Goal: Task Accomplishment & Management: Use online tool/utility

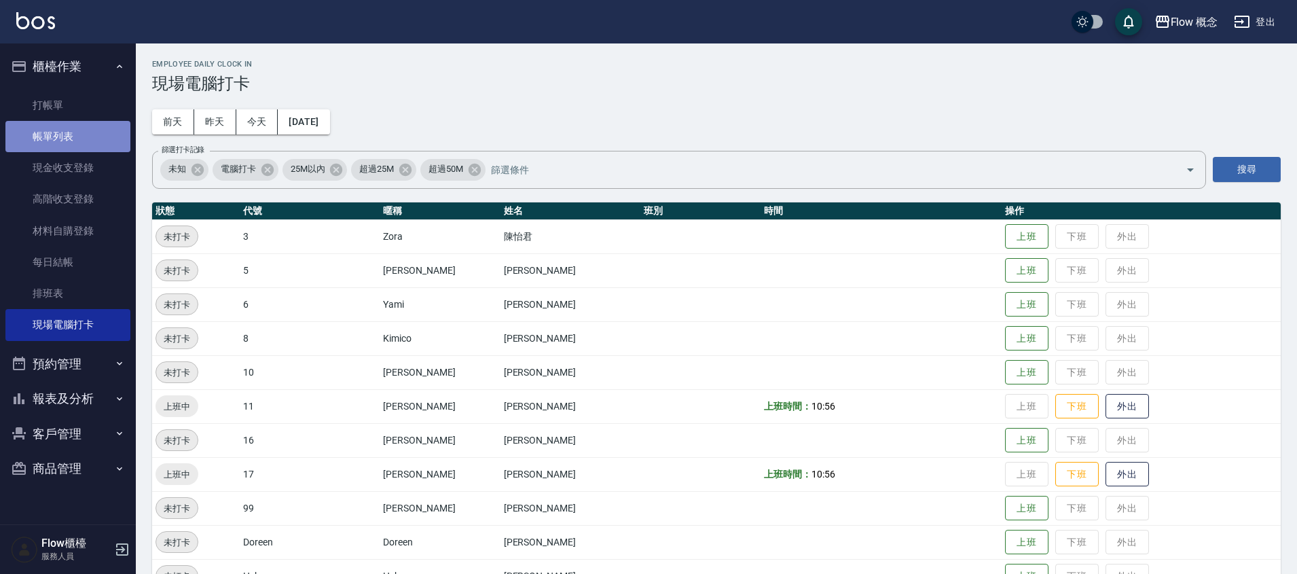
click at [50, 146] on link "帳單列表" at bounding box center [67, 136] width 125 height 31
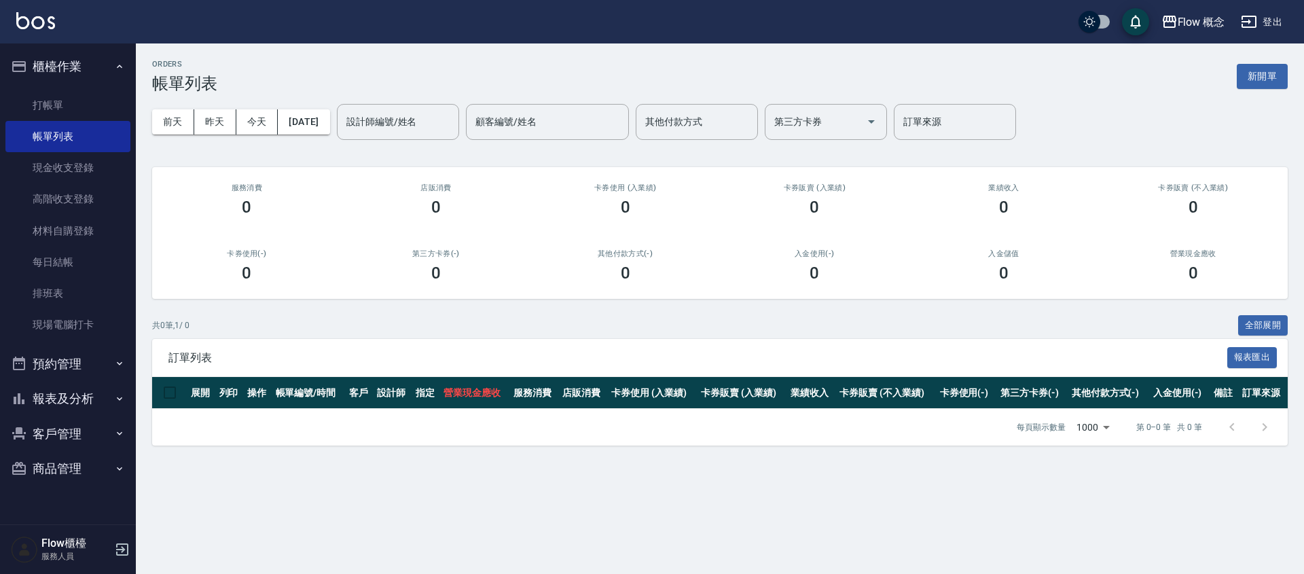
click at [67, 386] on button "報表及分析" at bounding box center [67, 398] width 125 height 35
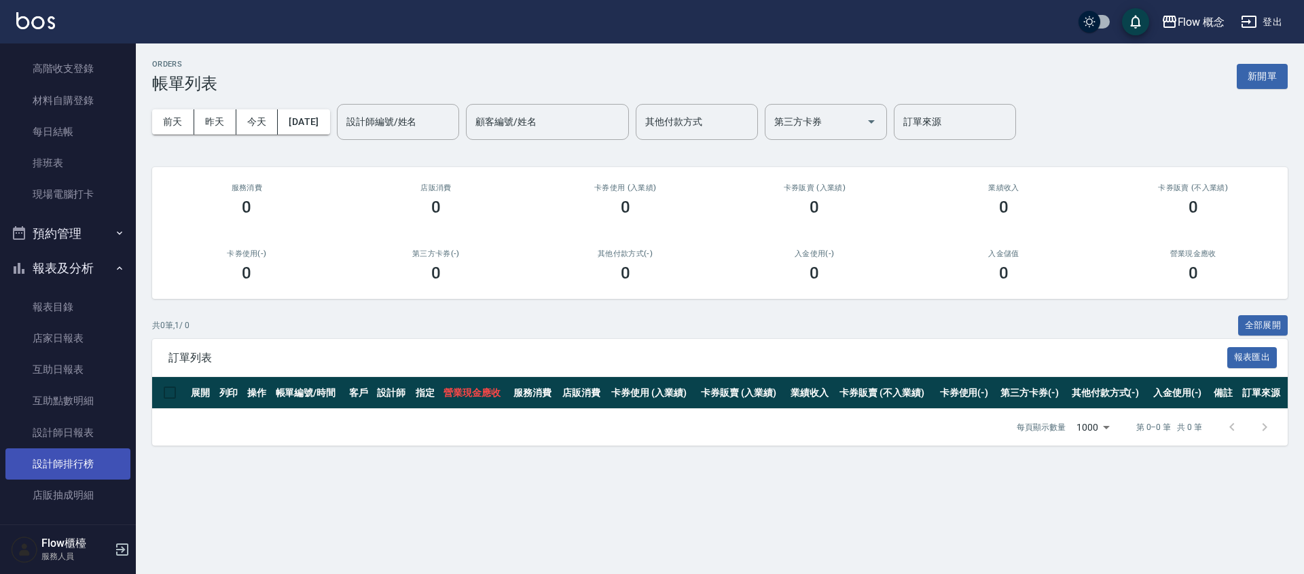
scroll to position [209, 0]
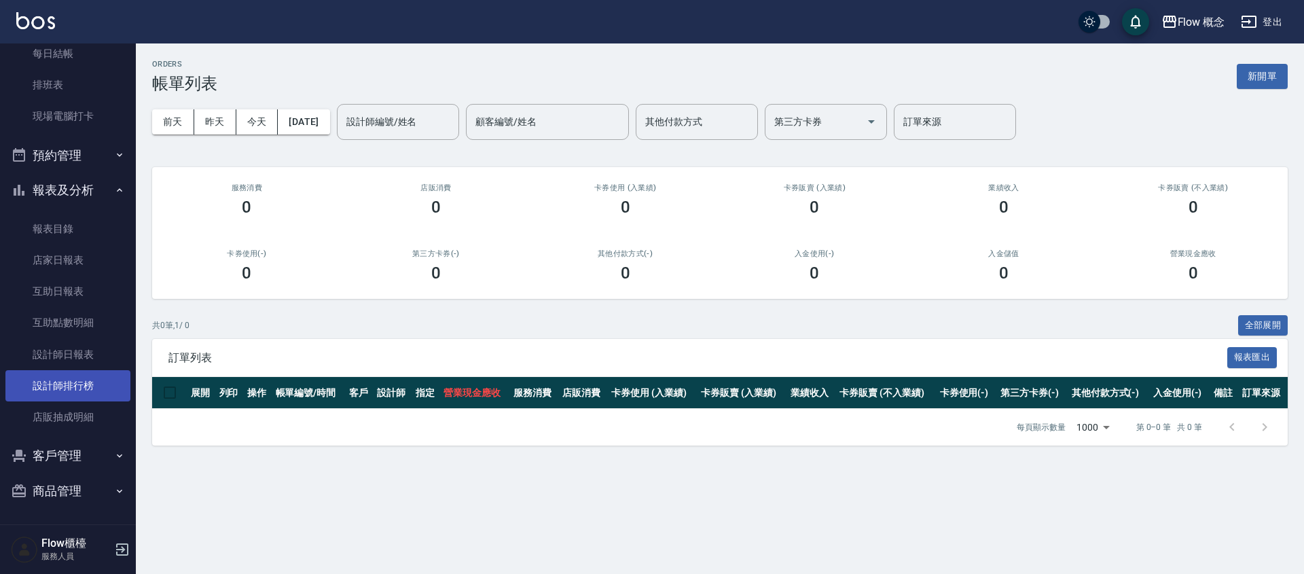
click at [64, 375] on link "設計師排行榜" at bounding box center [67, 385] width 125 height 31
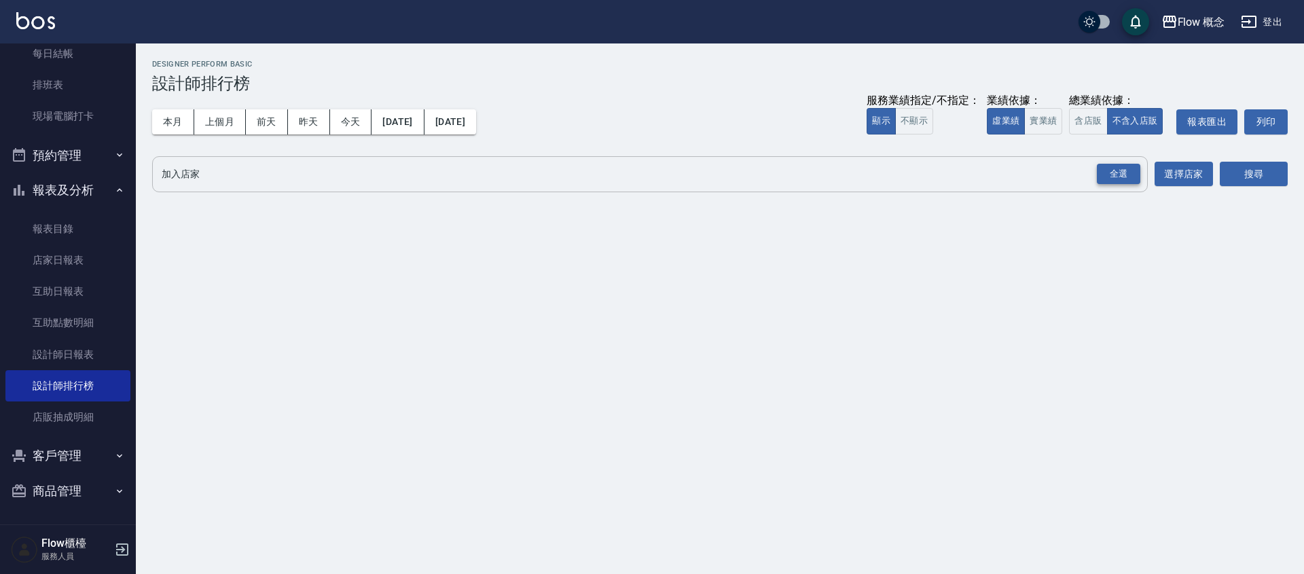
click at [1123, 175] on div "全選" at bounding box center [1118, 174] width 43 height 21
click at [1225, 173] on button "搜尋" at bounding box center [1254, 174] width 68 height 25
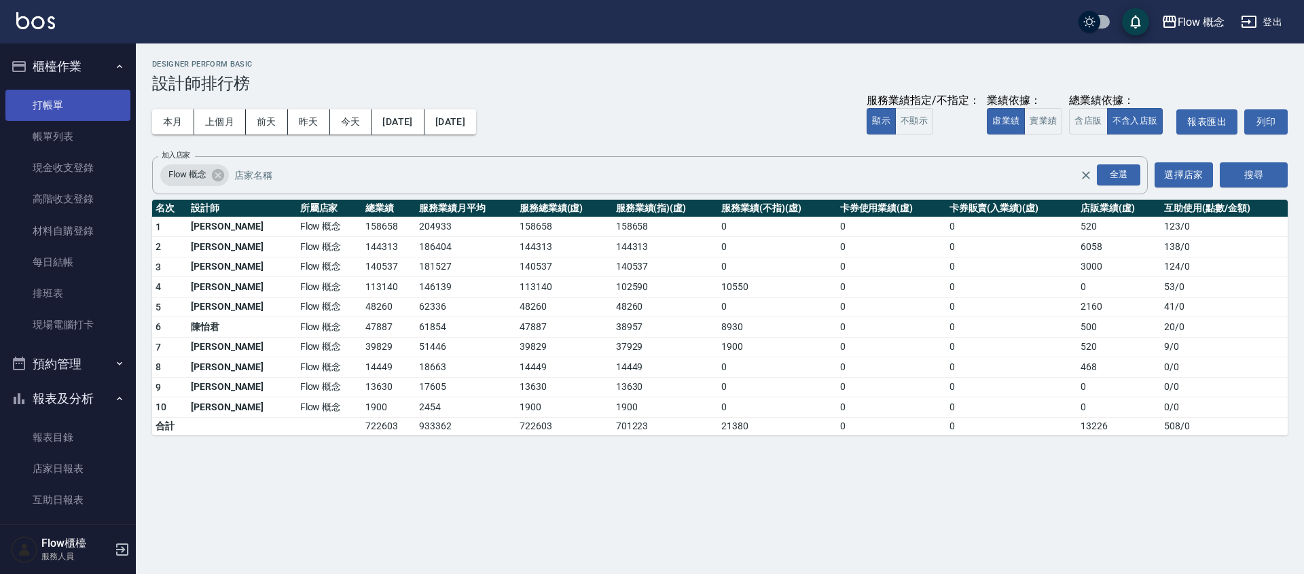
click at [66, 90] on link "打帳單" at bounding box center [67, 105] width 125 height 31
